Goal: Obtain resource: Obtain resource

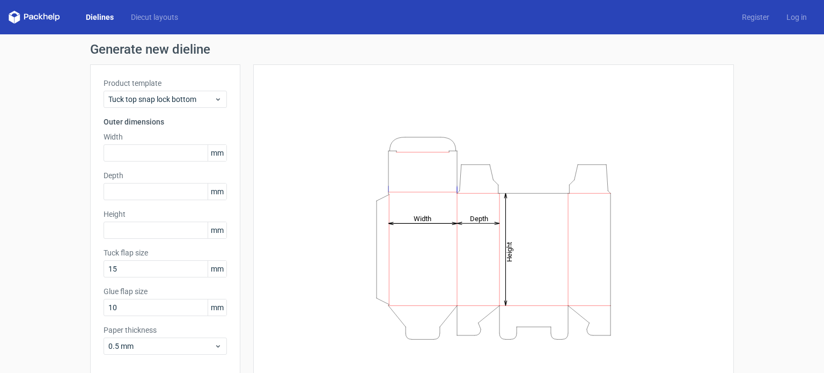
scroll to position [47, 0]
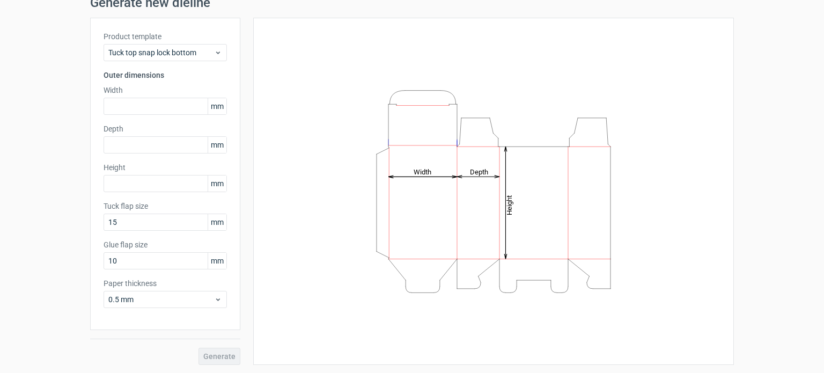
click at [150, 344] on div "Generate" at bounding box center [165, 347] width 150 height 35
click at [186, 295] on span "0.5 mm" at bounding box center [161, 299] width 106 height 11
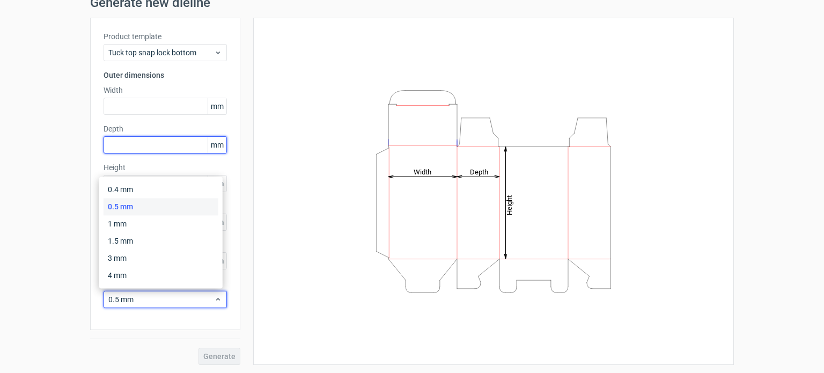
click at [165, 147] on input "text" at bounding box center [164, 144] width 123 height 17
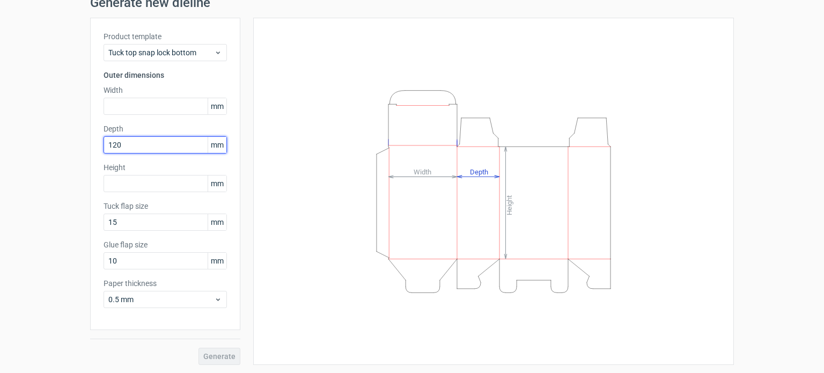
type input "120"
click at [153, 123] on label "Depth" at bounding box center [164, 128] width 123 height 11
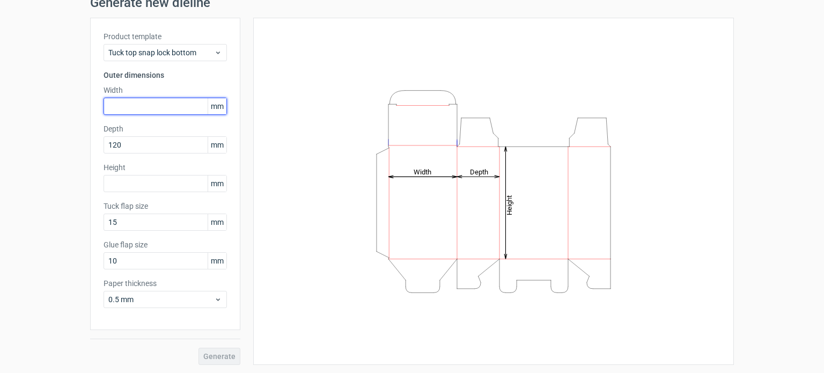
click at [148, 109] on input "text" at bounding box center [164, 106] width 123 height 17
paste input "340"
type input "340"
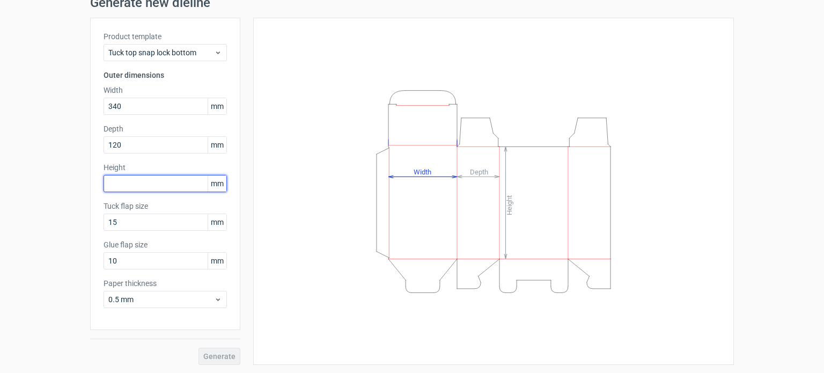
click at [142, 186] on input "text" at bounding box center [164, 183] width 123 height 17
paste input "3475"
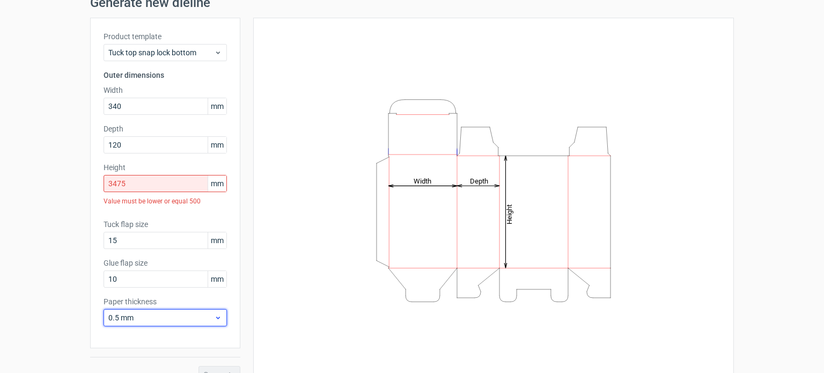
click at [163, 306] on div "Paper thickness 0.5 mm" at bounding box center [164, 311] width 123 height 30
click at [165, 315] on span "0.5 mm" at bounding box center [161, 317] width 106 height 11
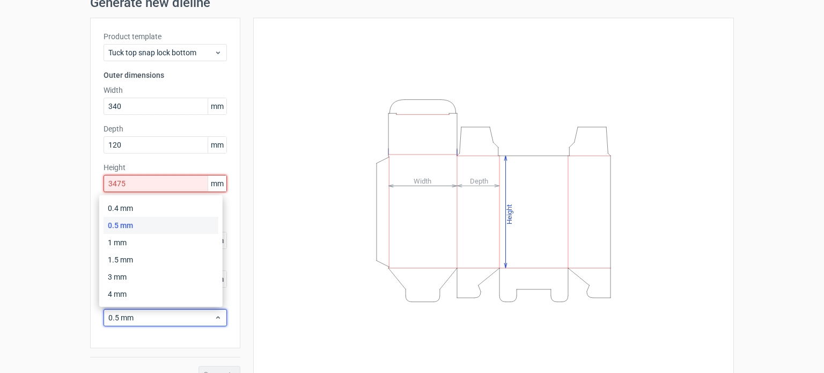
click at [157, 182] on input "3475" at bounding box center [164, 183] width 123 height 17
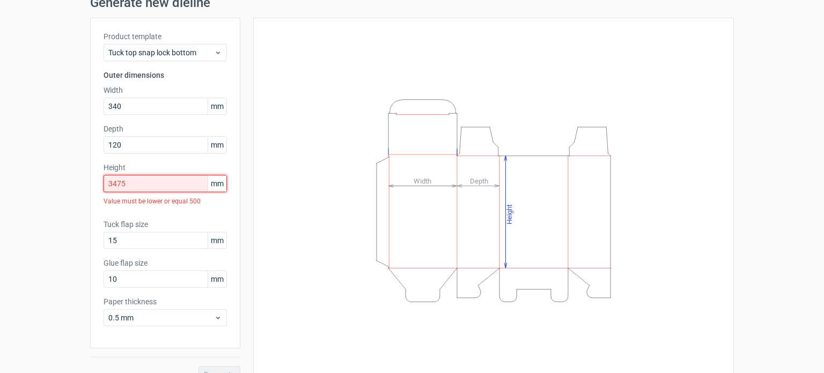
drag, startPoint x: 138, startPoint y: 184, endPoint x: 60, endPoint y: 198, distance: 79.5
click at [60, 197] on div "Generate new dieline Product template Tuck top snap lock bottom Outer dimension…" at bounding box center [412, 190] width 824 height 404
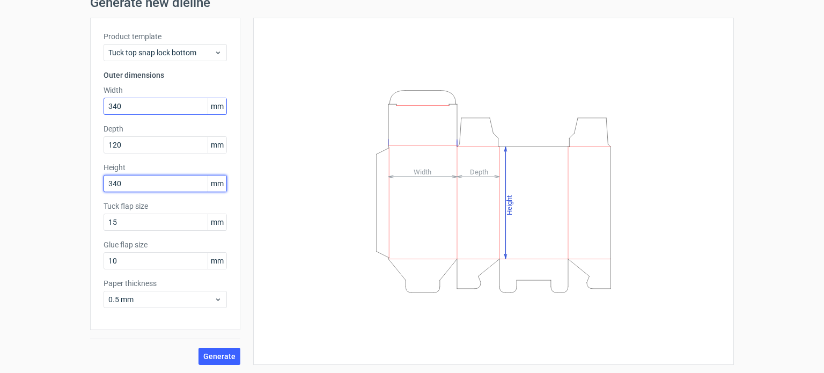
type input "340"
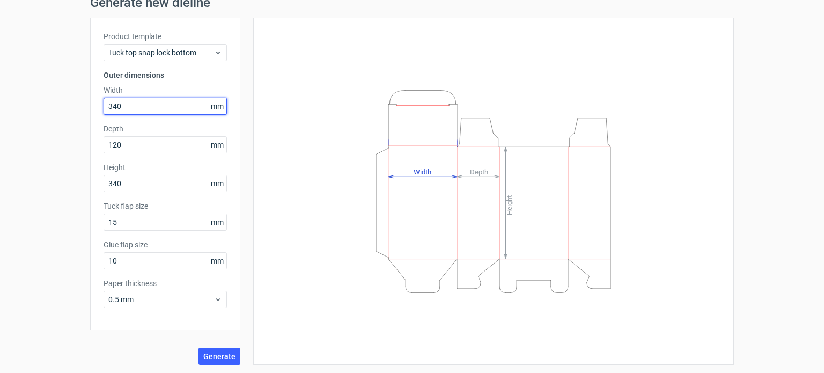
drag, startPoint x: 124, startPoint y: 105, endPoint x: 53, endPoint y: 123, distance: 73.7
click at [54, 123] on div "Generate new dieline Product template Tuck top snap lock bottom Outer dimension…" at bounding box center [412, 181] width 824 height 386
paste input "75"
click at [110, 107] on input "3475" at bounding box center [164, 106] width 123 height 17
click at [113, 107] on input "3475" at bounding box center [164, 106] width 123 height 17
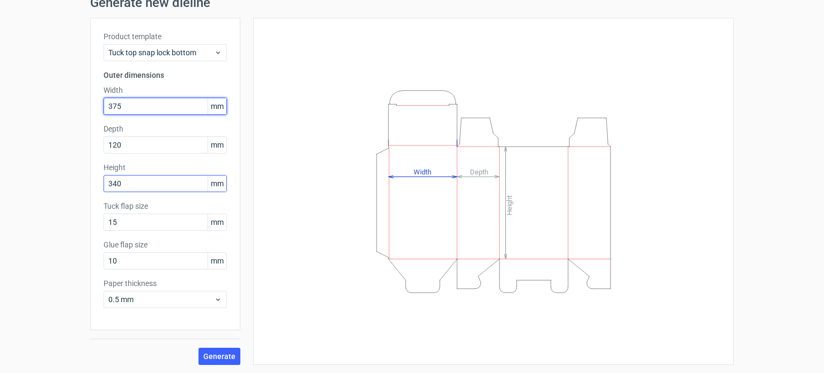
type input "375"
drag, startPoint x: 129, startPoint y: 183, endPoint x: 106, endPoint y: 183, distance: 22.5
click at [106, 183] on input "340" at bounding box center [164, 183] width 123 height 17
click at [134, 186] on input "340" at bounding box center [164, 183] width 123 height 17
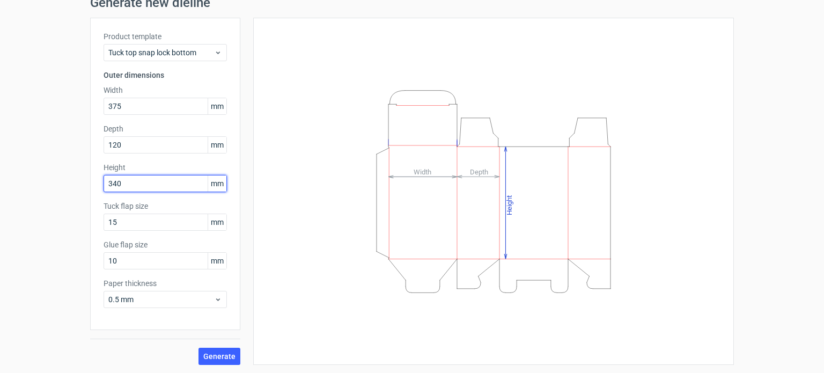
click at [134, 186] on input "340" at bounding box center [164, 183] width 123 height 17
type input "375"
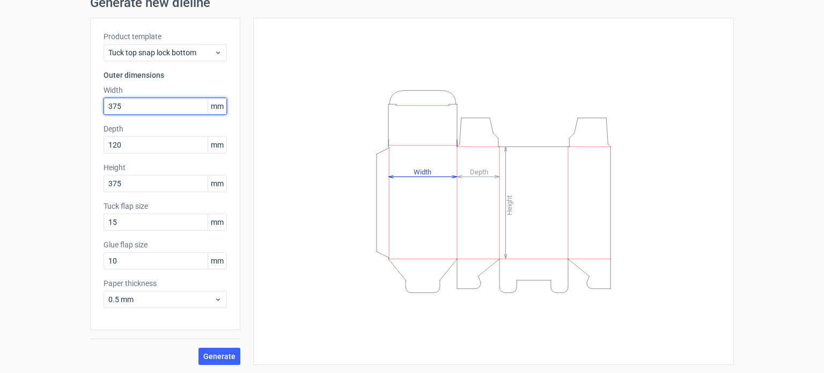
drag, startPoint x: 120, startPoint y: 100, endPoint x: 82, endPoint y: 105, distance: 37.8
click at [82, 105] on div "Generate new dieline Product template Tuck top snap lock bottom Outer dimension…" at bounding box center [412, 181] width 824 height 386
type input "340"
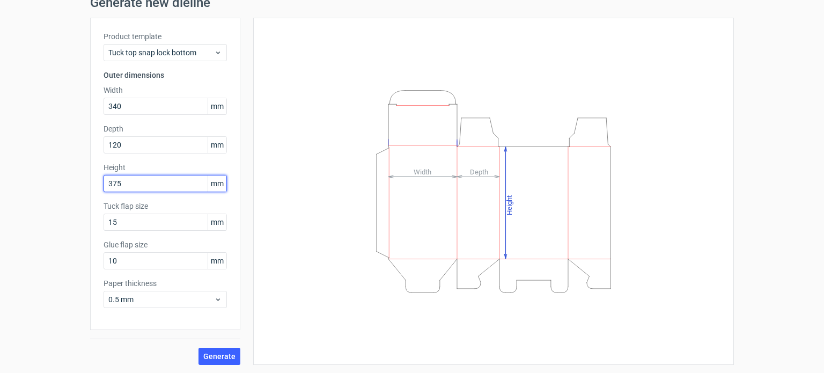
drag, startPoint x: 146, startPoint y: 182, endPoint x: 72, endPoint y: 194, distance: 74.9
click at [73, 192] on div "Generate new dieline Product template Tuck top snap lock bottom Outer dimension…" at bounding box center [412, 181] width 824 height 386
paste input "4"
click at [116, 185] on input "3475" at bounding box center [164, 183] width 123 height 17
type input "348"
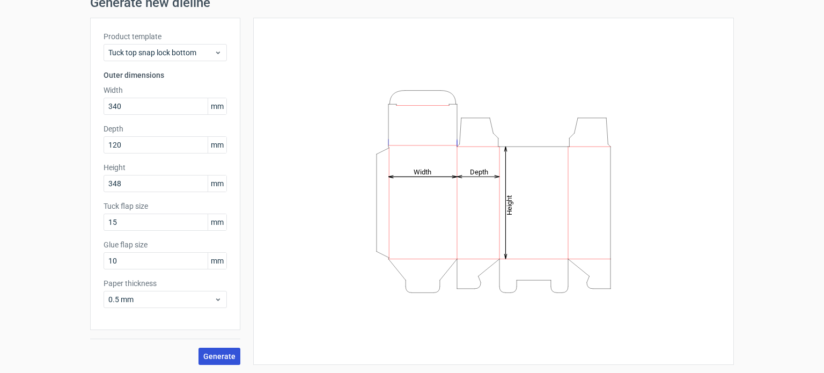
click at [210, 349] on button "Generate" at bounding box center [219, 355] width 42 height 17
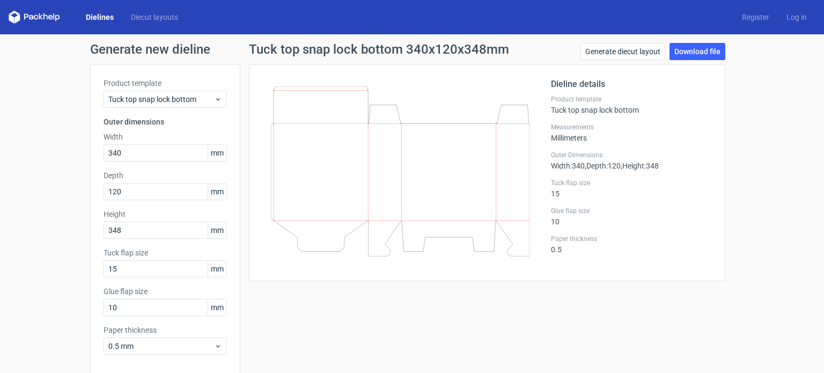
click at [169, 90] on div "Product template Tuck top snap lock bottom" at bounding box center [164, 93] width 123 height 30
click at [172, 94] on span "Tuck top snap lock bottom" at bounding box center [161, 99] width 106 height 11
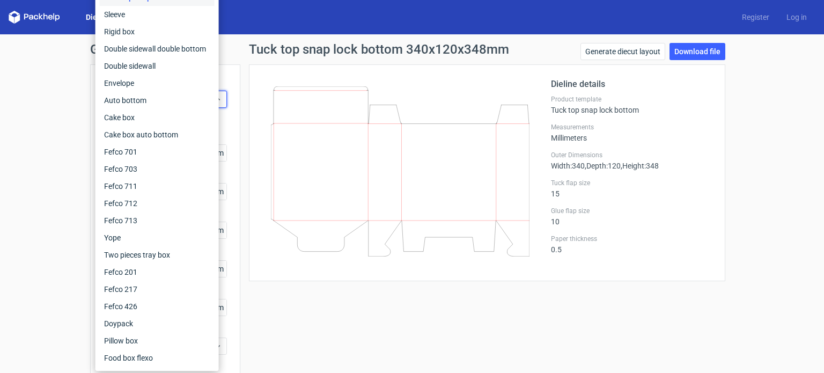
click at [287, 88] on icon at bounding box center [400, 171] width 258 height 170
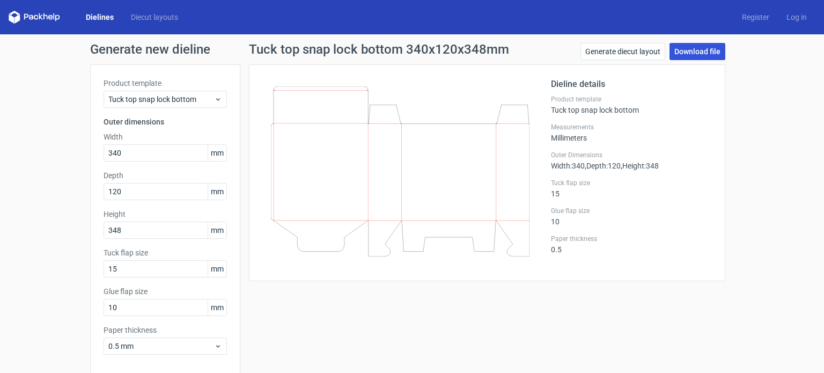
click at [671, 56] on link "Download file" at bounding box center [697, 51] width 56 height 17
